Goal: Task Accomplishment & Management: Manage account settings

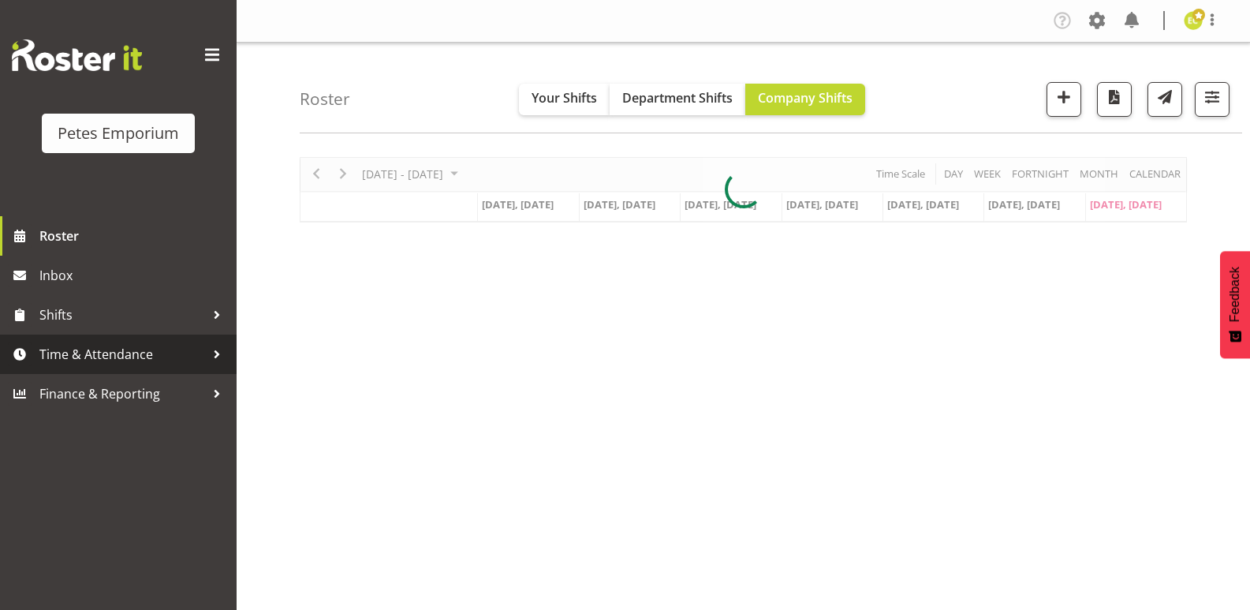
click at [161, 350] on span "Time & Attendance" at bounding box center [122, 354] width 166 height 24
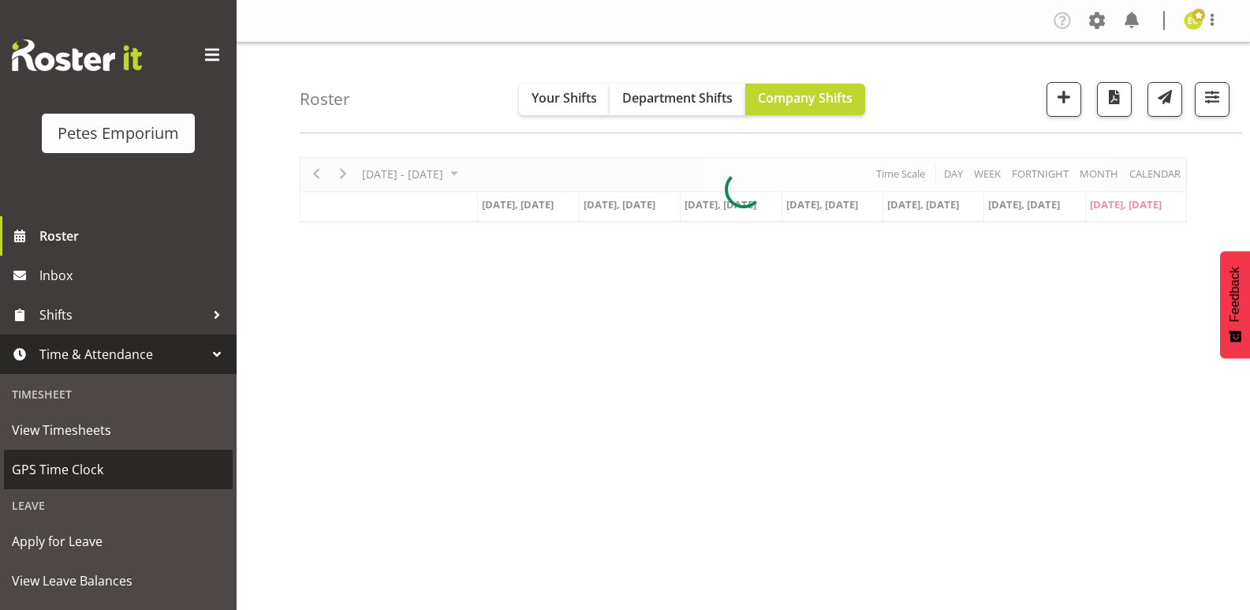
click at [99, 474] on span "GPS Time Clock" at bounding box center [118, 469] width 213 height 24
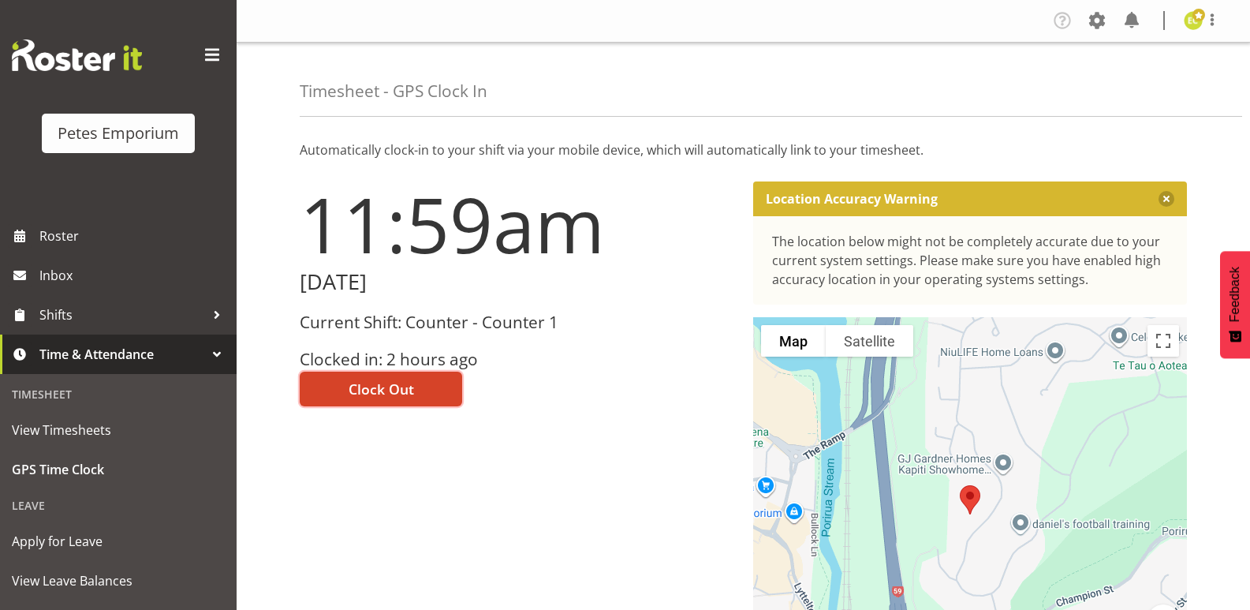
click at [412, 390] on span "Clock Out" at bounding box center [381, 389] width 65 height 21
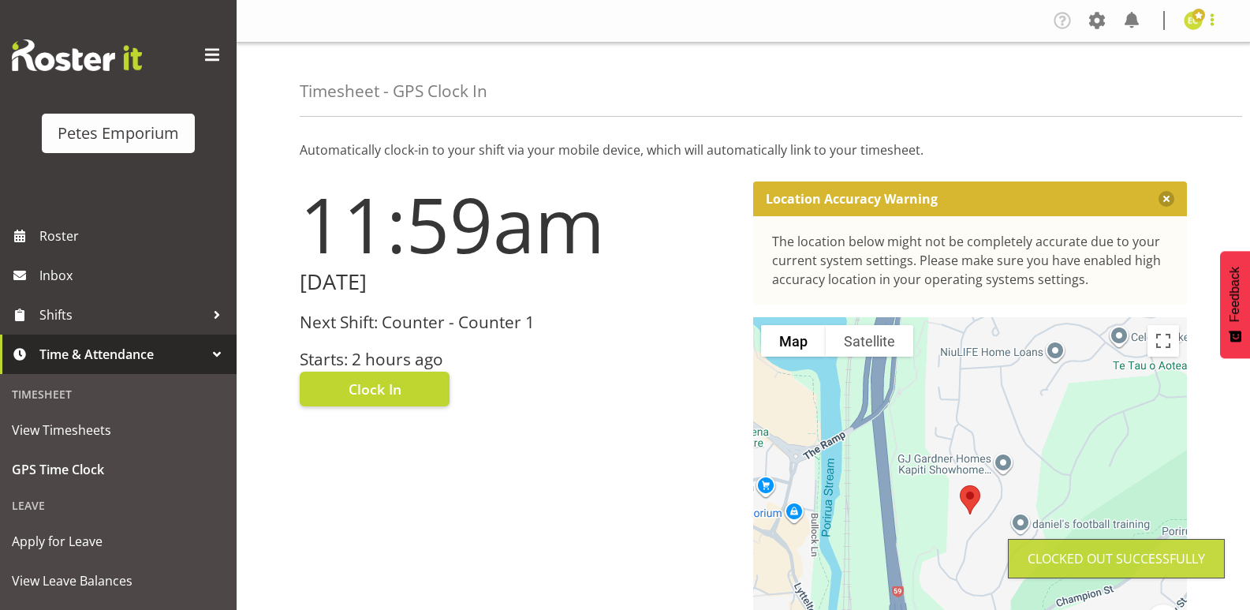
click at [1214, 28] on span at bounding box center [1212, 19] width 19 height 19
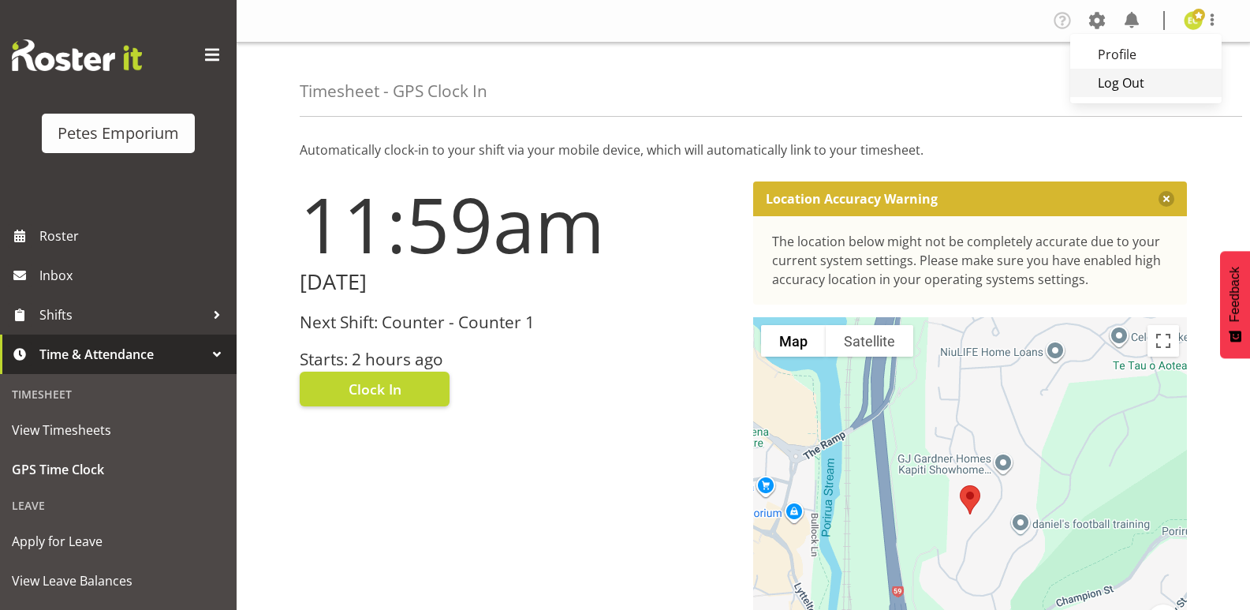
click at [1099, 77] on link "Log Out" at bounding box center [1145, 83] width 151 height 28
